Goal: Task Accomplishment & Management: Use online tool/utility

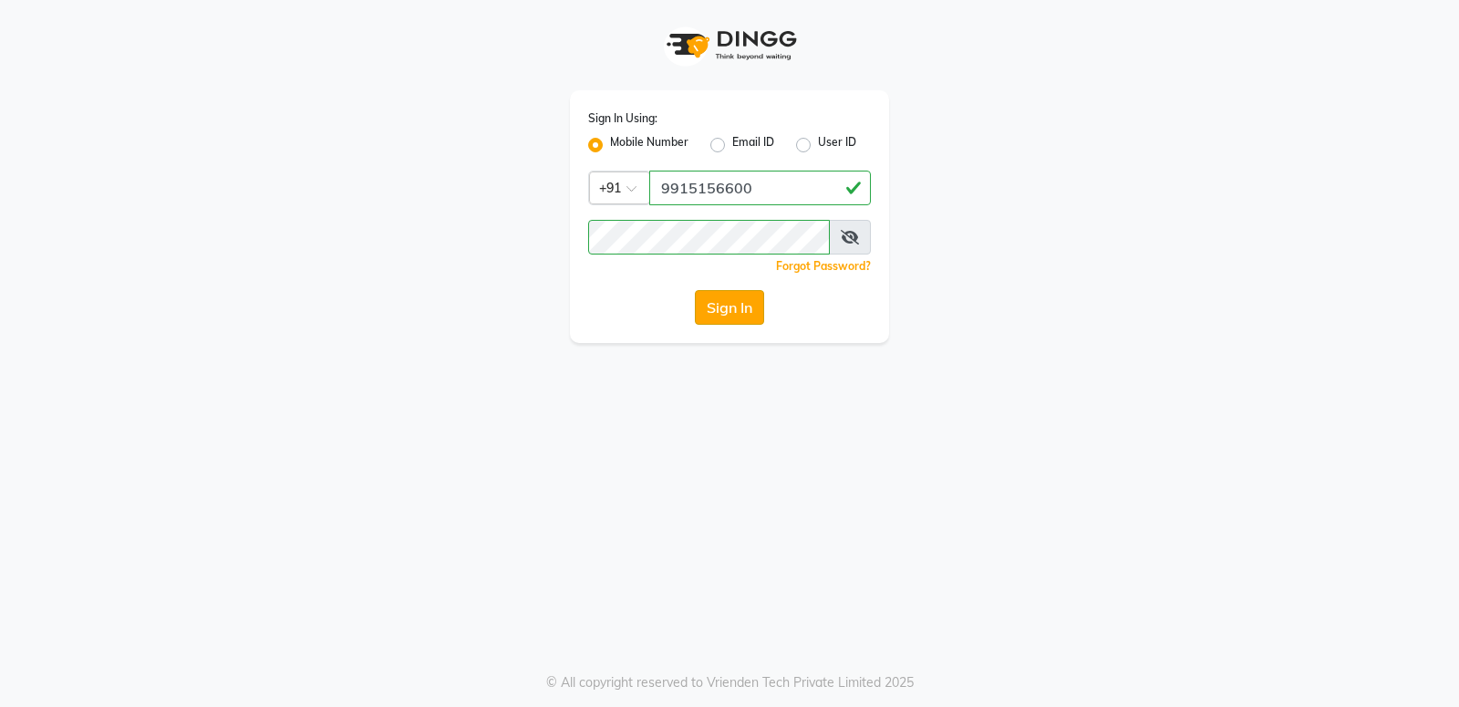
click at [715, 306] on button "Sign In" at bounding box center [729, 307] width 69 height 35
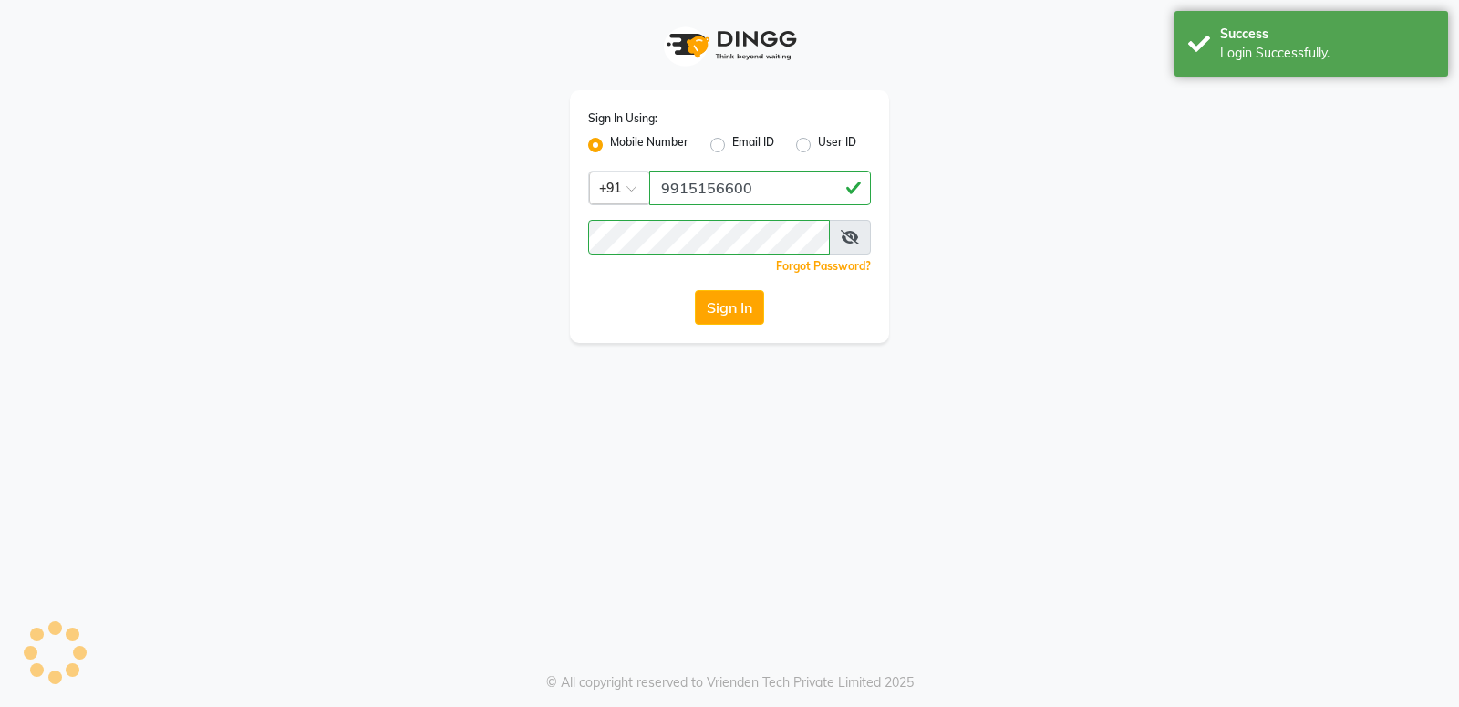
select select "service"
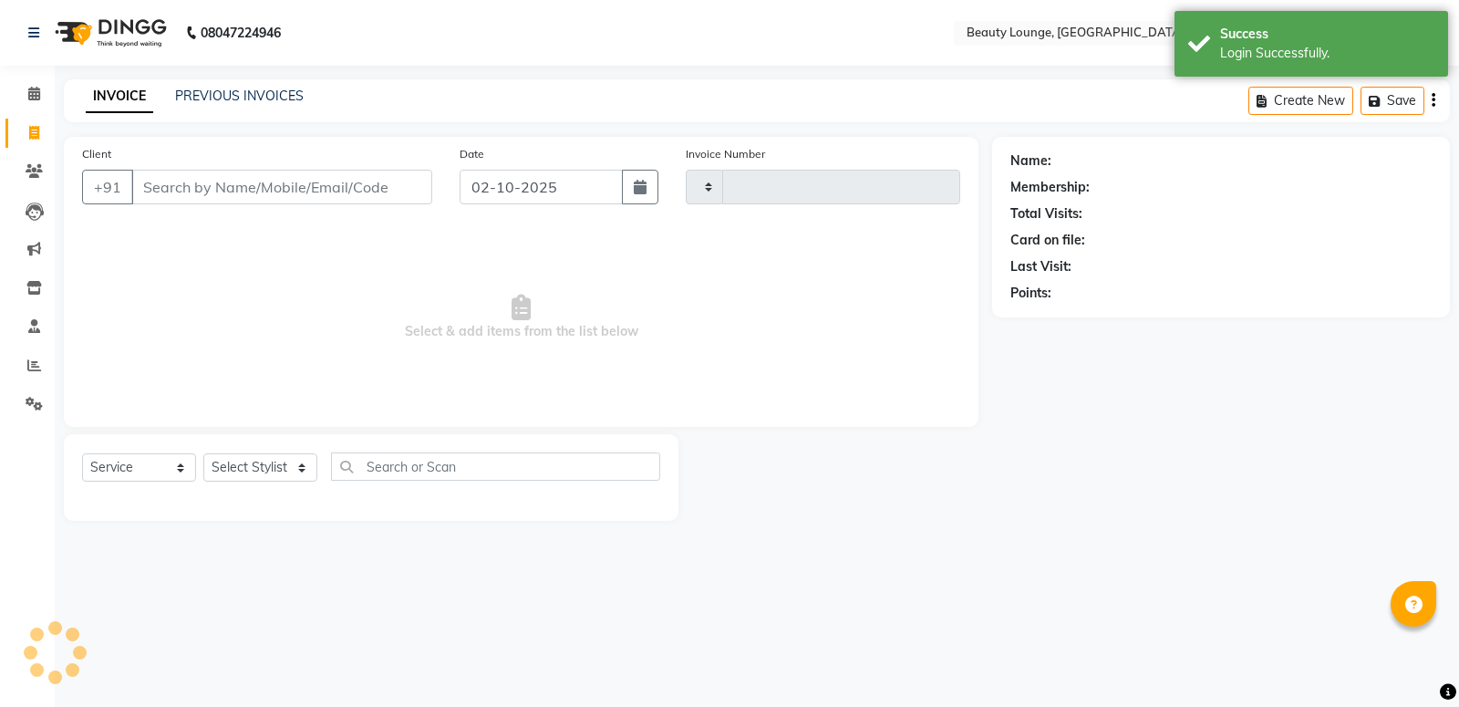
select select "en"
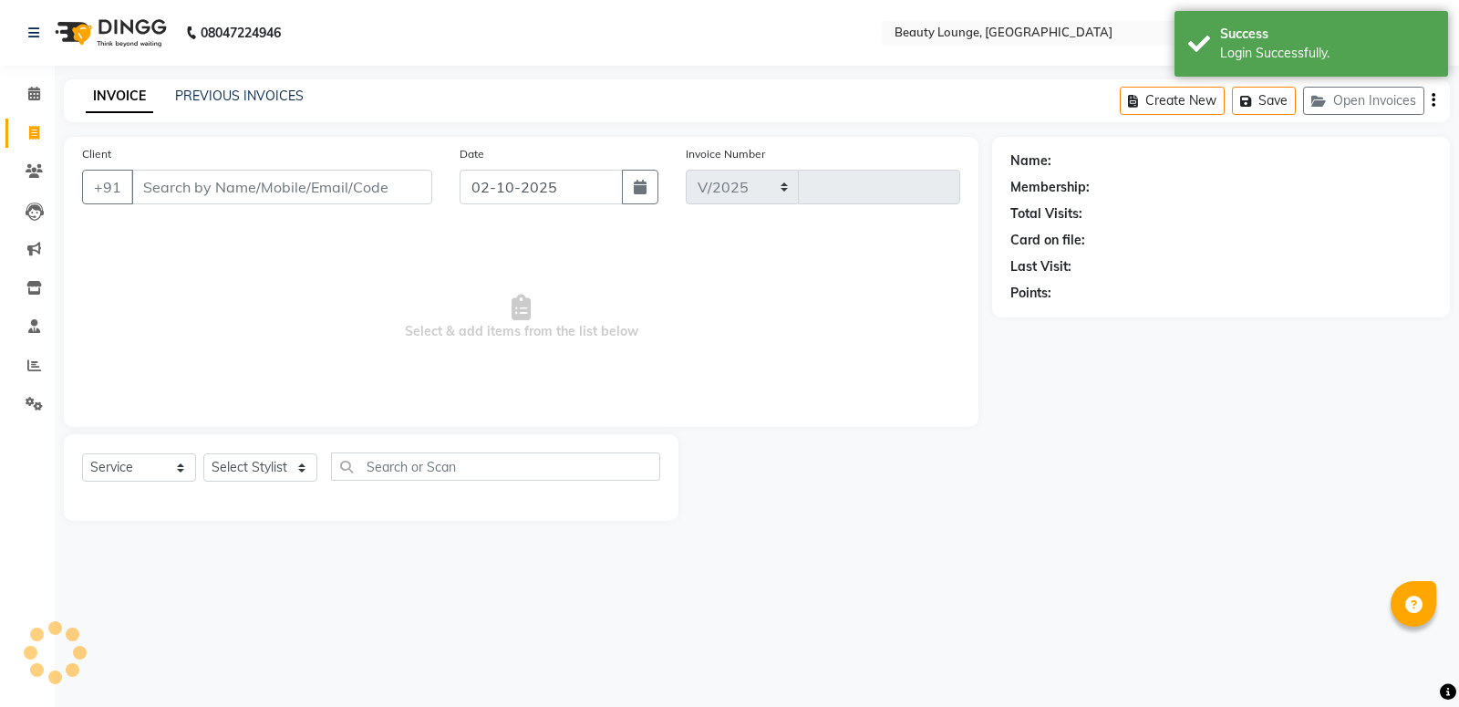
select select "649"
type input "0952"
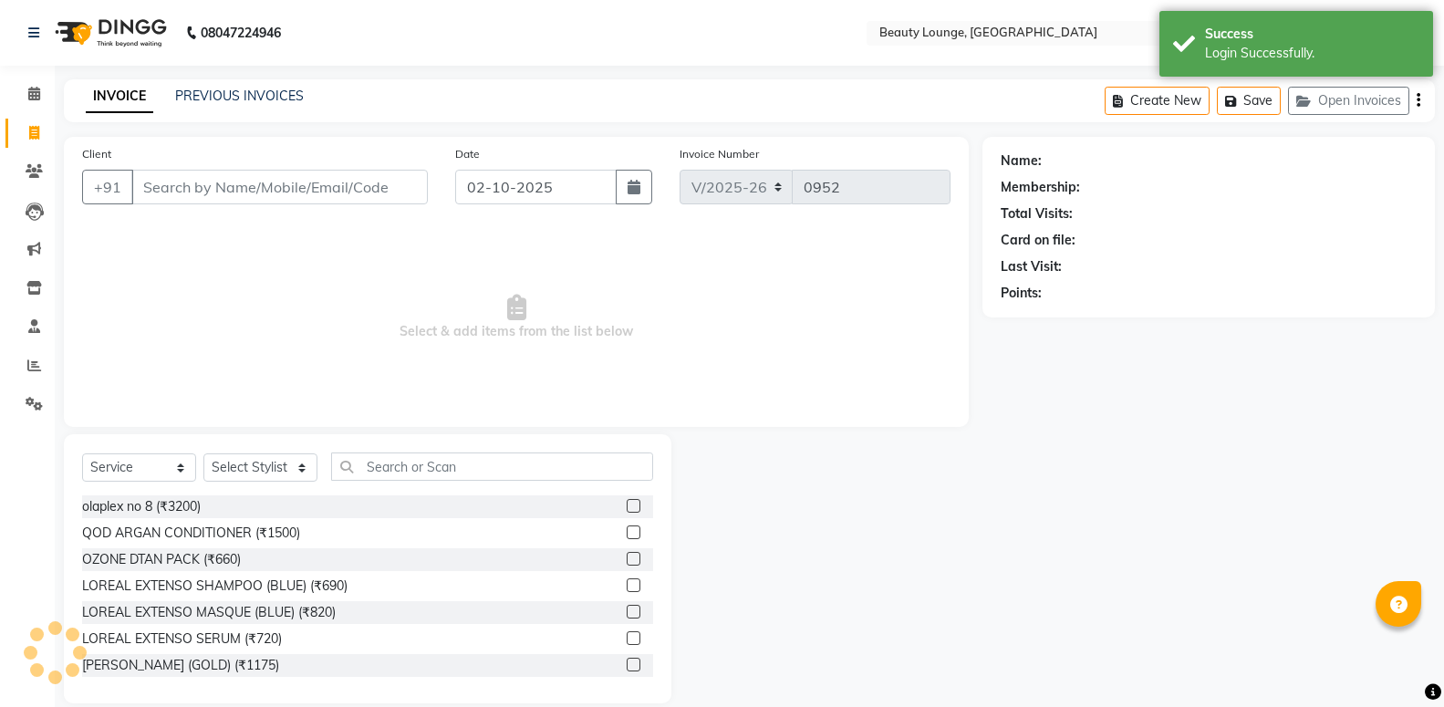
select select "product"
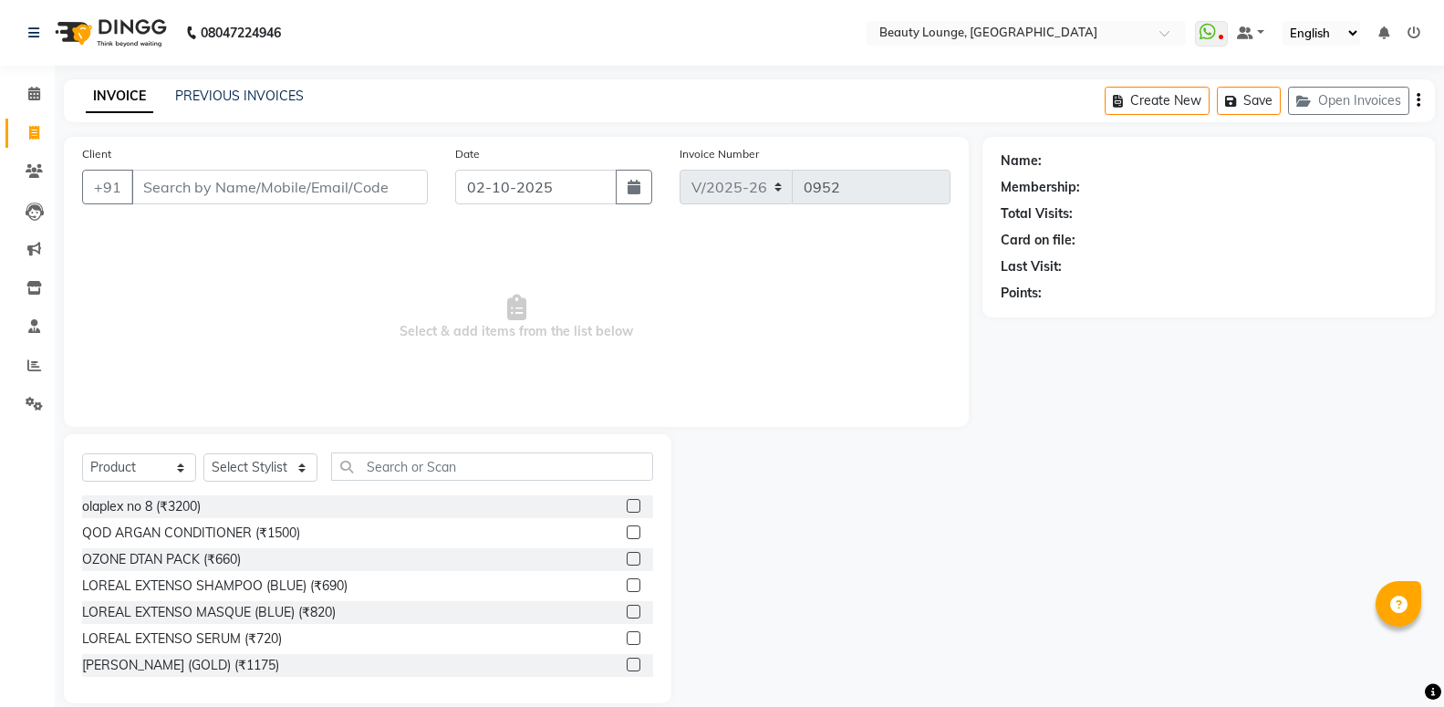
click at [573, 342] on span "Select & add items from the list below" at bounding box center [516, 317] width 868 height 182
